Goal: Browse casually

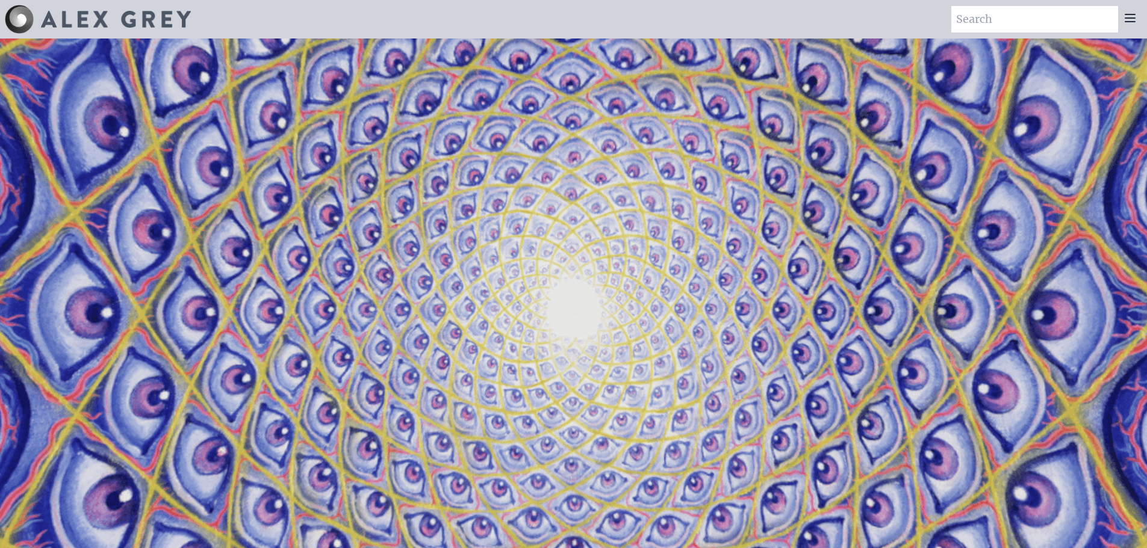
click at [1121, 21] on div at bounding box center [1130, 19] width 24 height 26
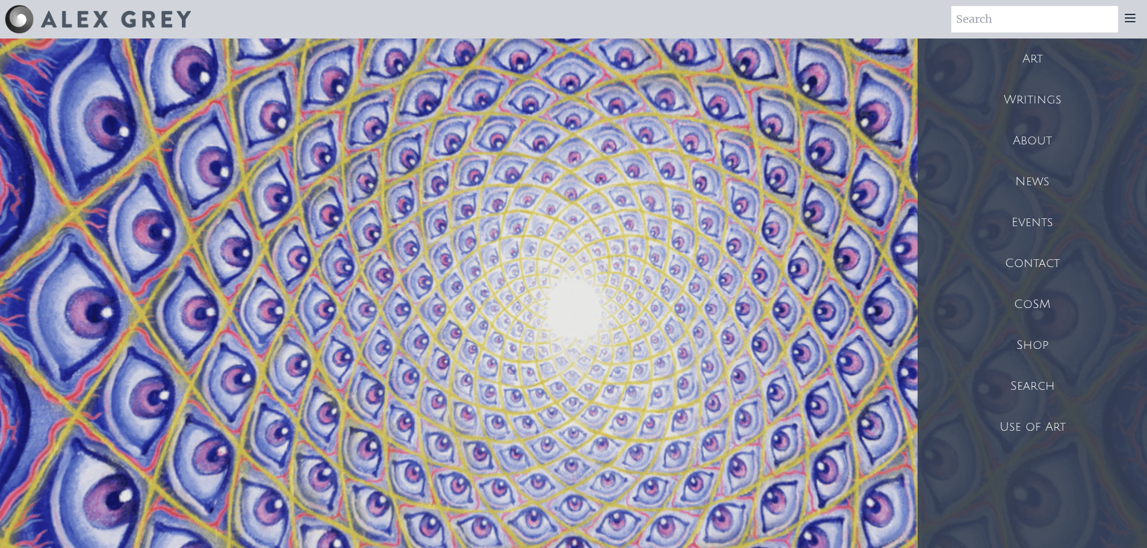
click at [1038, 64] on div "Art" at bounding box center [1031, 59] width 229 height 41
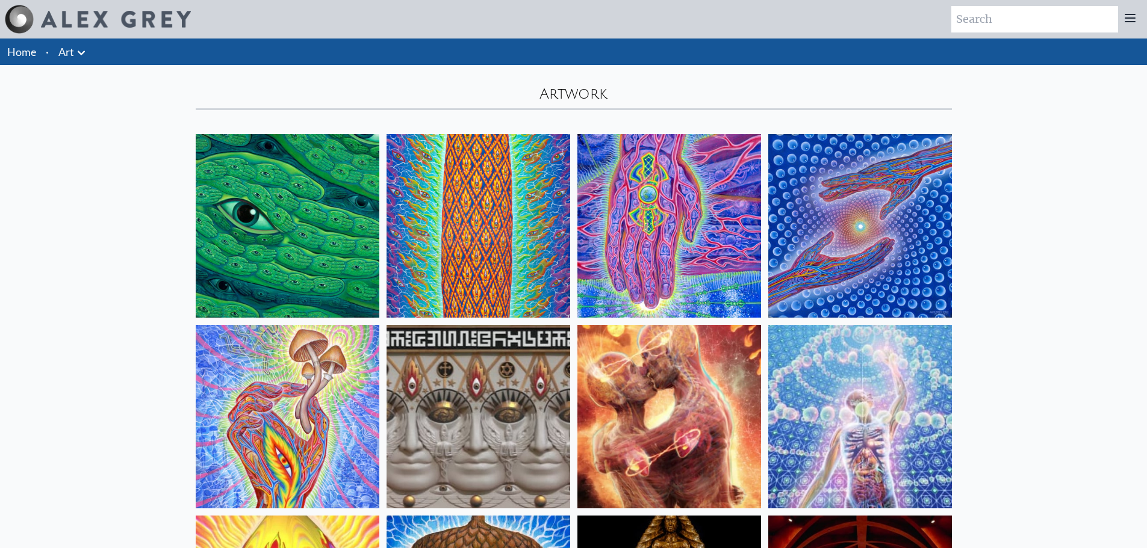
click at [78, 55] on icon at bounding box center [81, 53] width 14 height 14
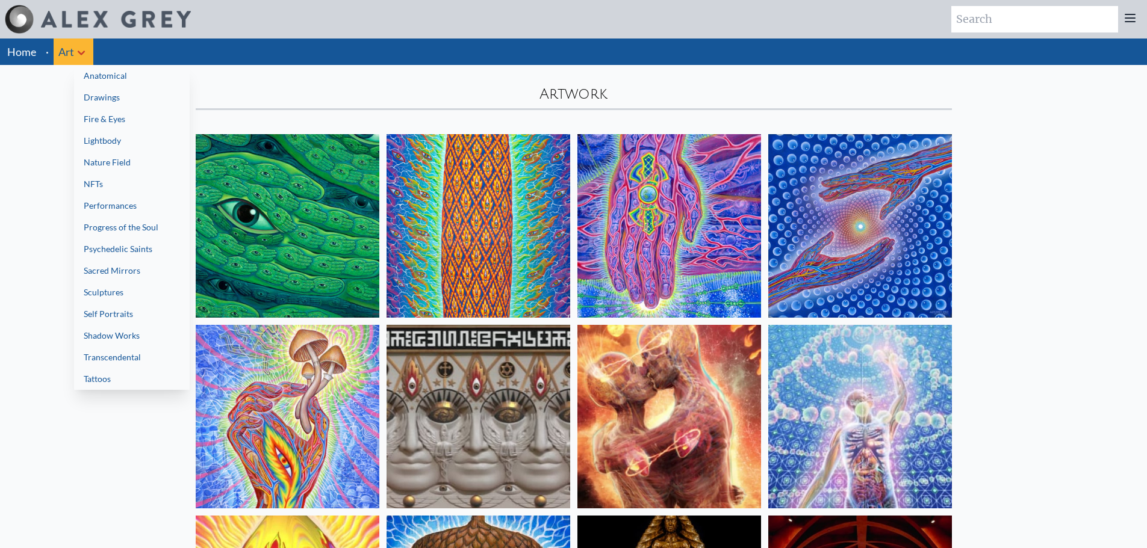
click at [141, 383] on link "Tattoos" at bounding box center [132, 379] width 116 height 22
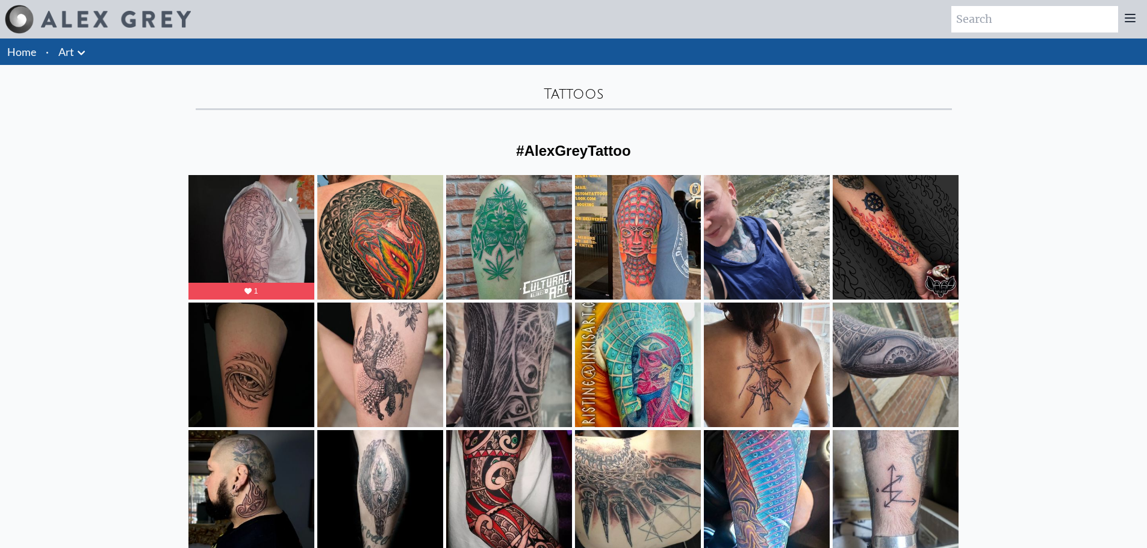
click at [84, 48] on icon at bounding box center [81, 53] width 14 height 14
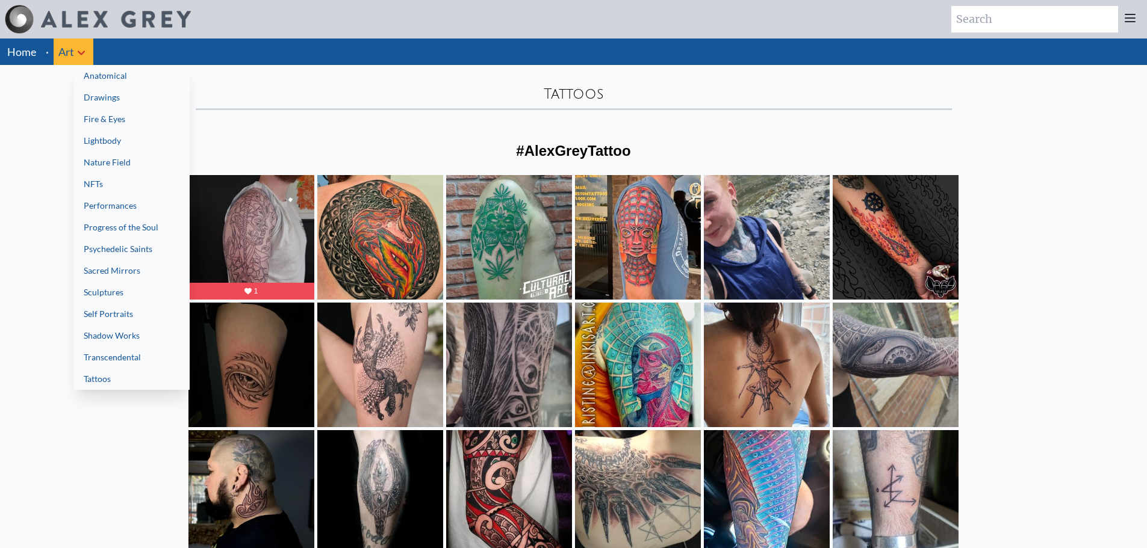
click at [132, 296] on link "Sculptures" at bounding box center [132, 293] width 116 height 22
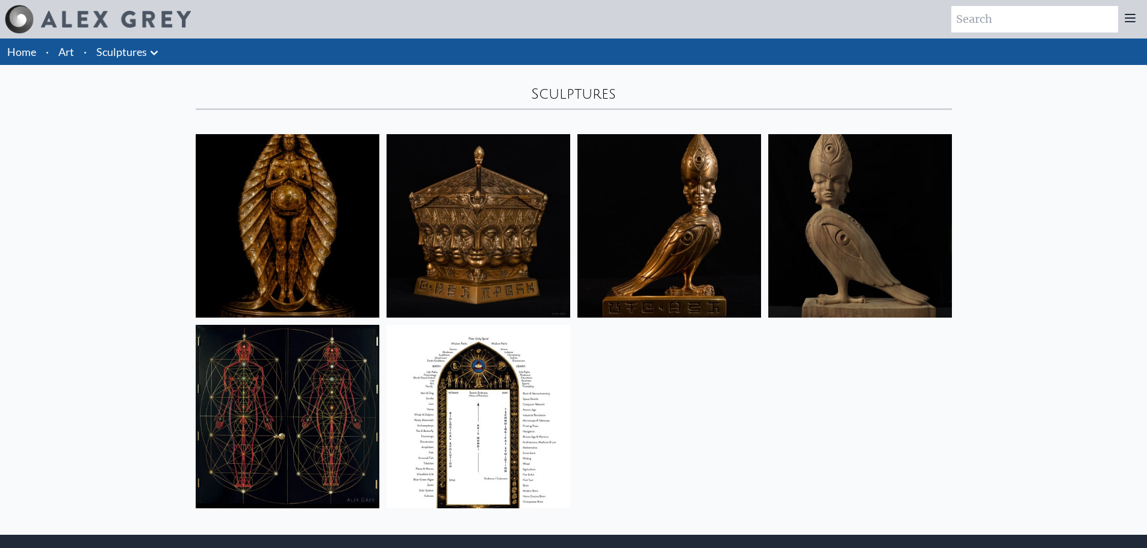
click at [664, 241] on img at bounding box center [669, 226] width 184 height 184
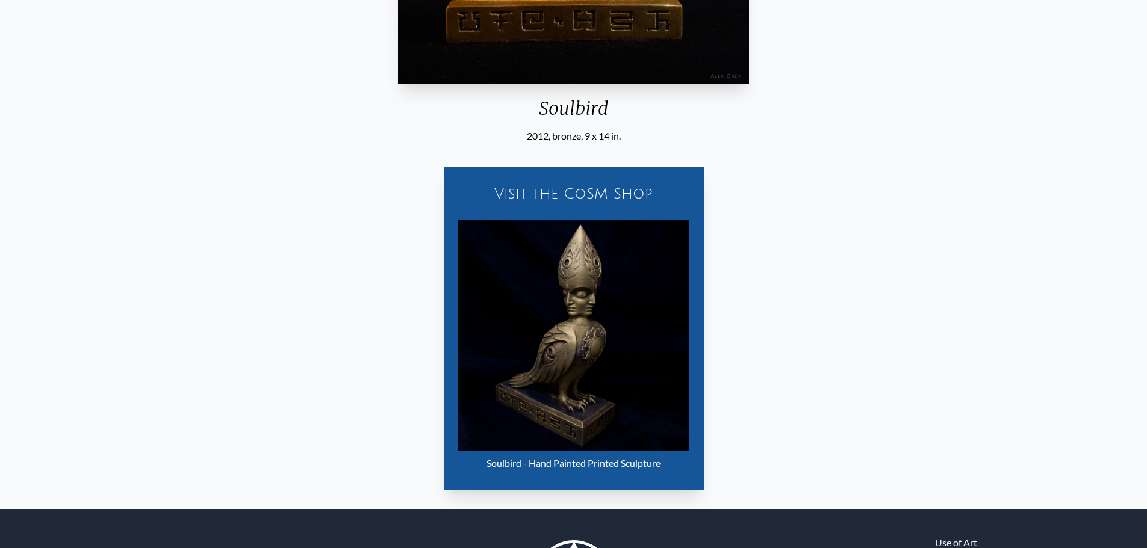
scroll to position [268, 0]
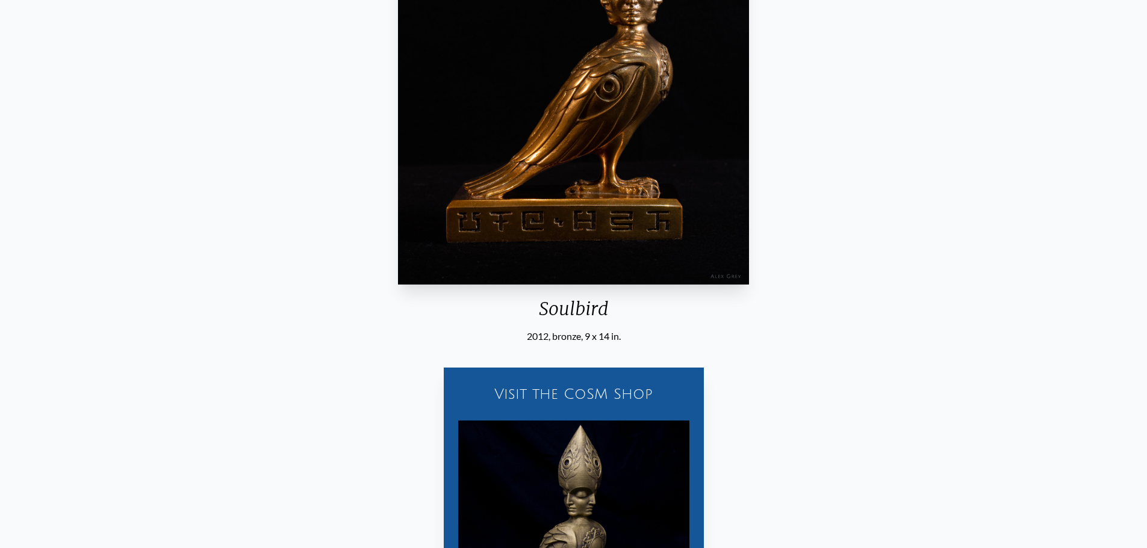
click at [602, 220] on img "3 / 6" at bounding box center [573, 65] width 351 height 439
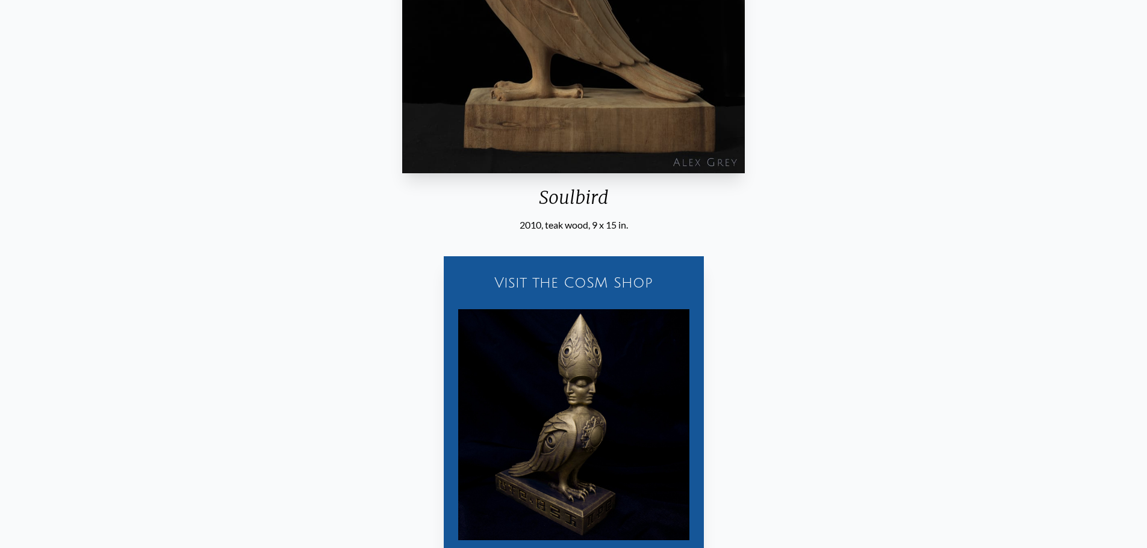
scroll to position [389, 0]
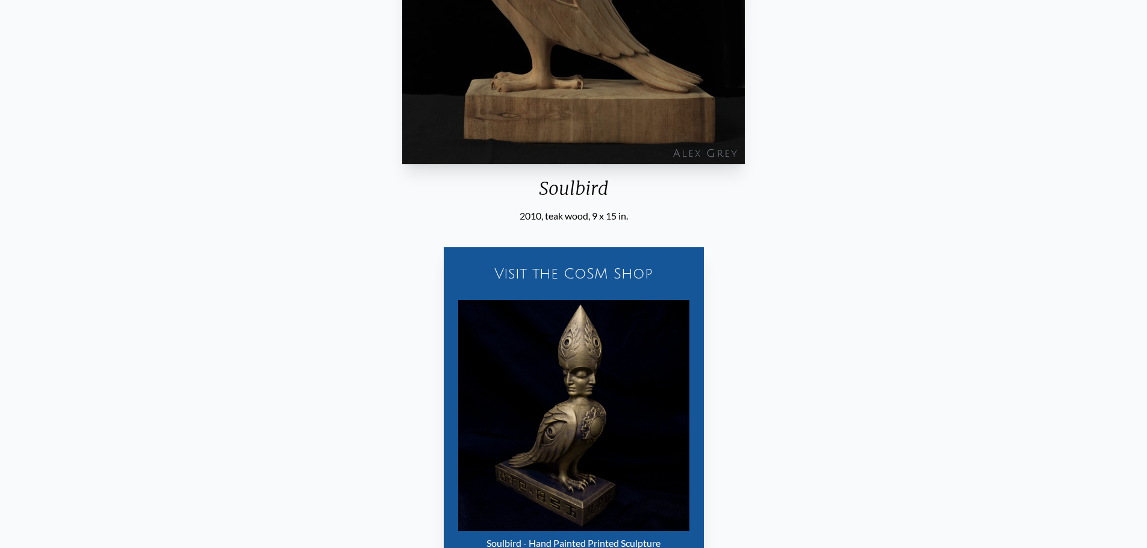
click at [601, 277] on div "Visit the CoSM Shop" at bounding box center [574, 274] width 246 height 39
